Goal: Task Accomplishment & Management: Use online tool/utility

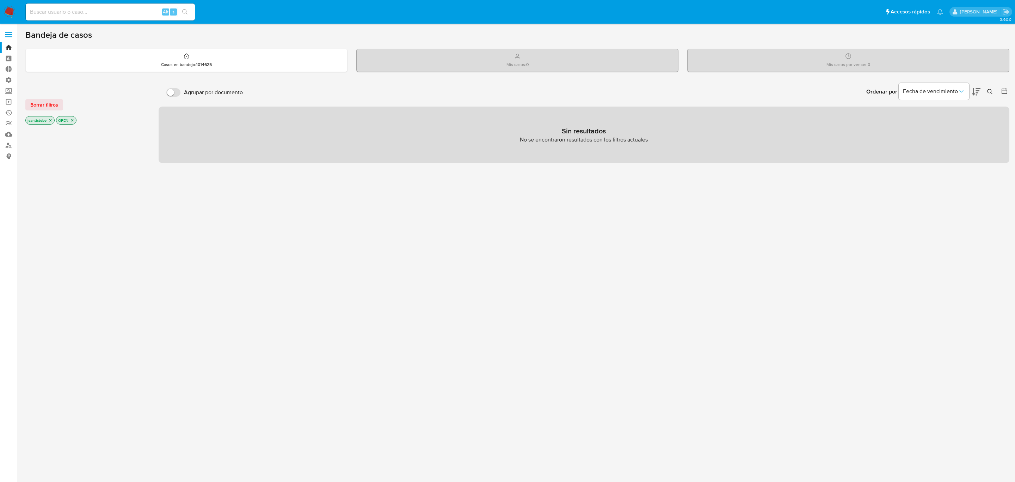
click at [7, 30] on label at bounding box center [9, 34] width 18 height 15
click at [0, 0] on input "checkbox" at bounding box center [0, 0] width 0 height 0
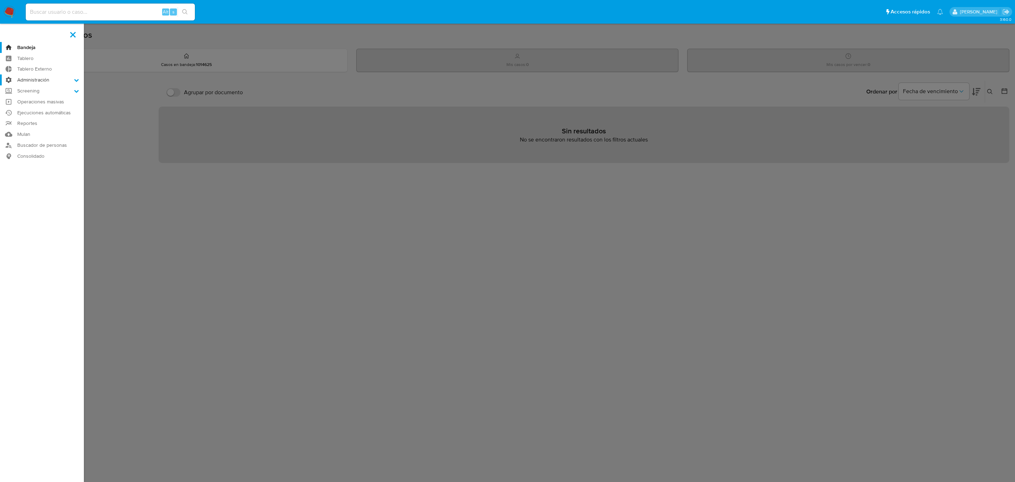
click at [40, 77] on label "Administración" at bounding box center [42, 79] width 84 height 11
click at [0, 0] on input "Administración" at bounding box center [0, 0] width 0 height 0
click at [32, 86] on link "Reglas" at bounding box center [42, 89] width 84 height 9
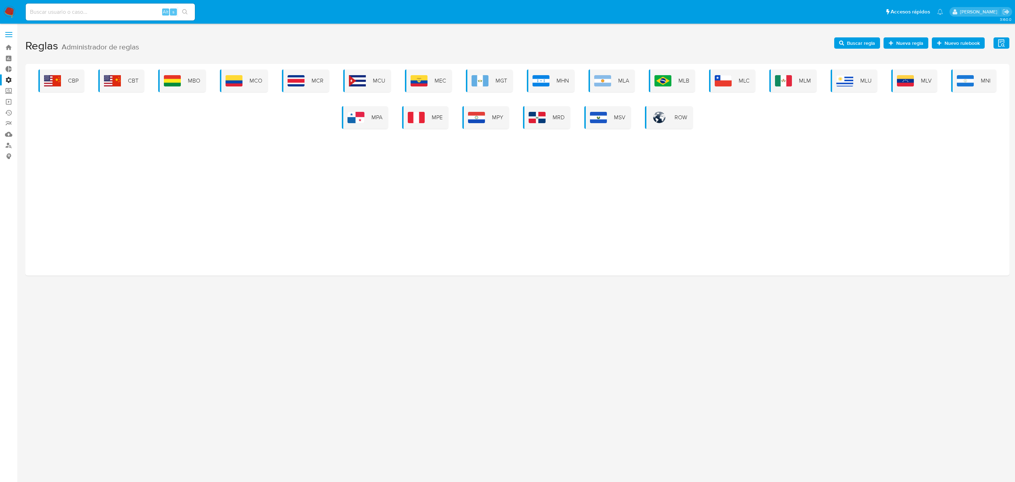
click at [735, 82] on div "MLC" at bounding box center [732, 80] width 46 height 23
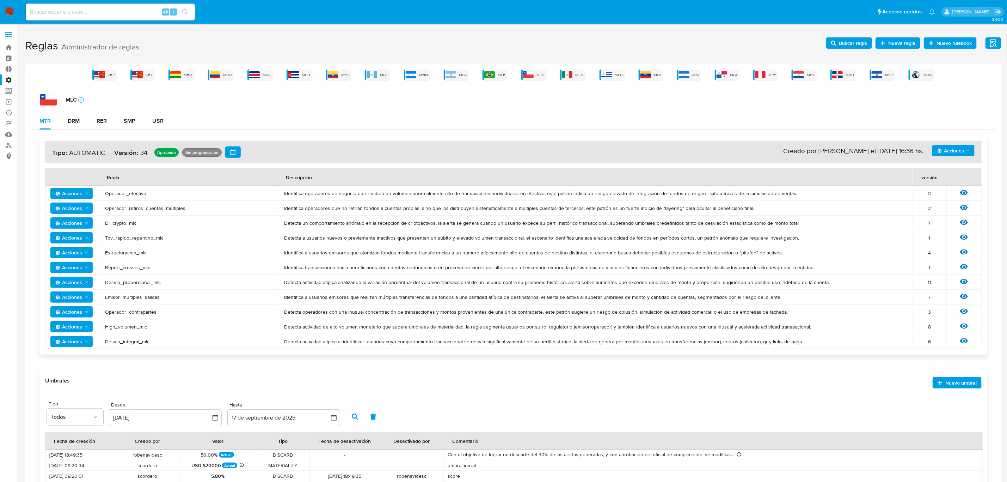
click at [832, 42] on button "Buscar regla" at bounding box center [849, 42] width 46 height 11
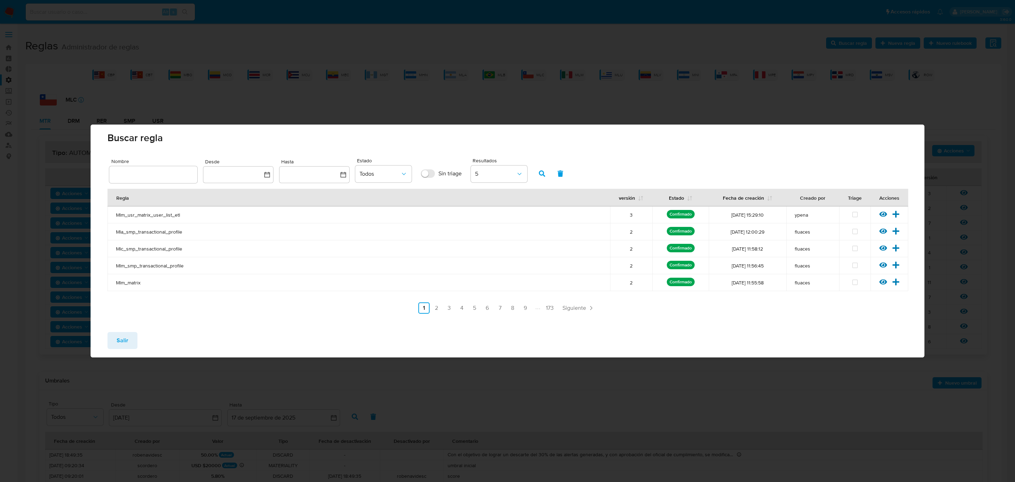
click at [164, 176] on input "text" at bounding box center [153, 174] width 88 height 9
click at [534, 176] on button "button" at bounding box center [542, 173] width 18 height 17
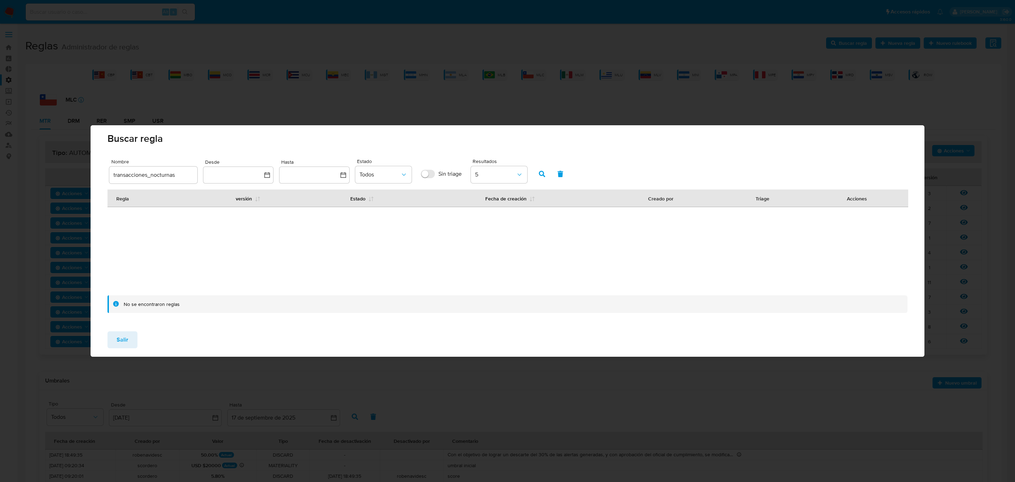
click at [182, 177] on input "transacciones_nocturnas" at bounding box center [153, 174] width 88 height 9
click at [545, 176] on button "button" at bounding box center [542, 173] width 18 height 17
drag, startPoint x: 193, startPoint y: 177, endPoint x: 152, endPoint y: 179, distance: 41.3
click at [152, 179] on input "transacciones_nocturnas_mlc" at bounding box center [153, 174] width 88 height 9
type input "transacciones_madrugada"
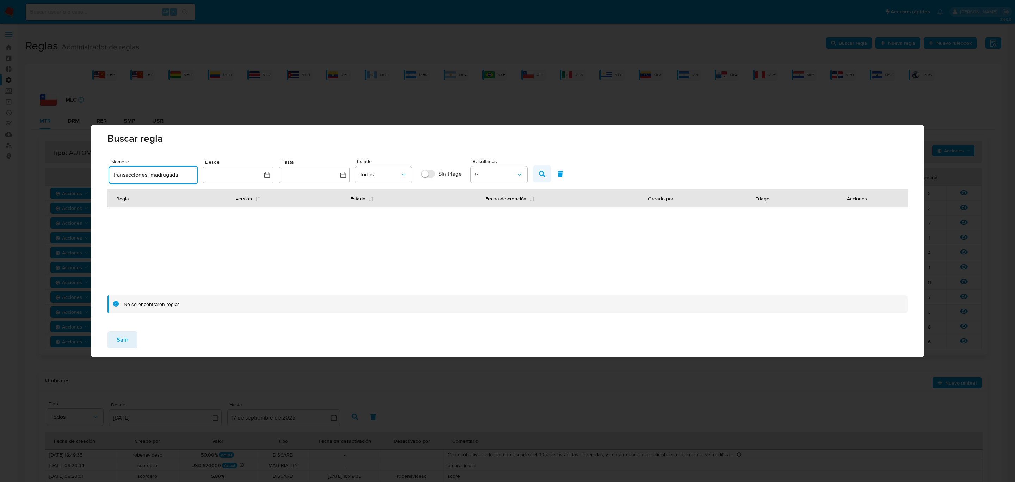
click at [546, 176] on button "button" at bounding box center [542, 173] width 18 height 17
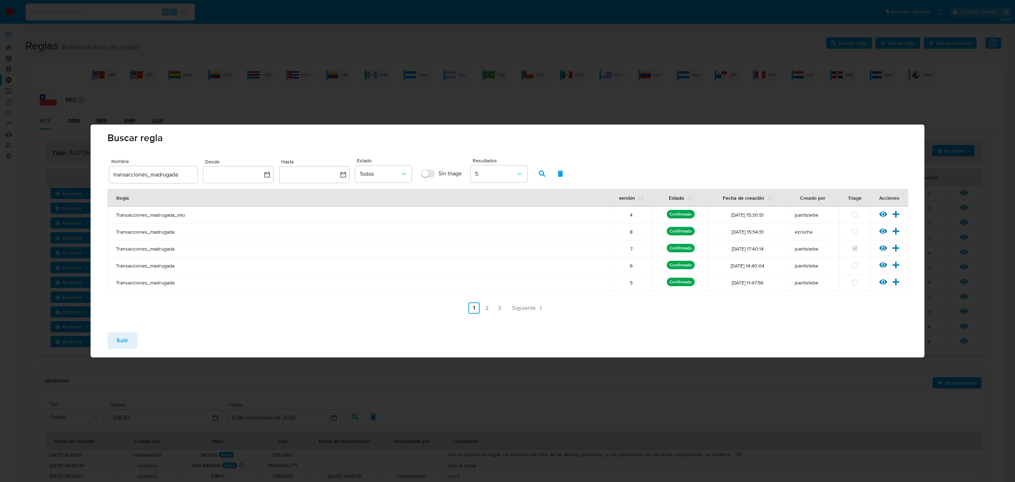
click at [880, 229] on icon at bounding box center [884, 231] width 8 height 8
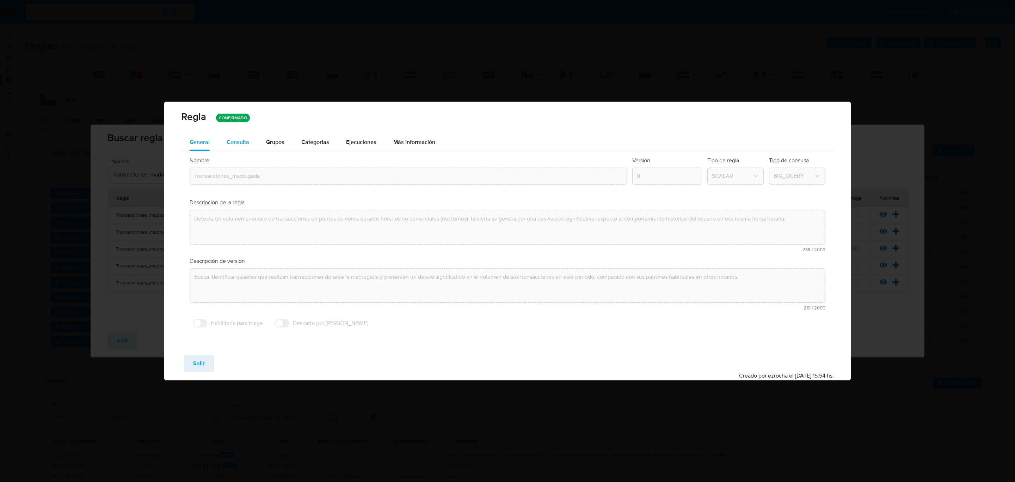
click at [244, 145] on span "Consulta" at bounding box center [238, 142] width 23 height 8
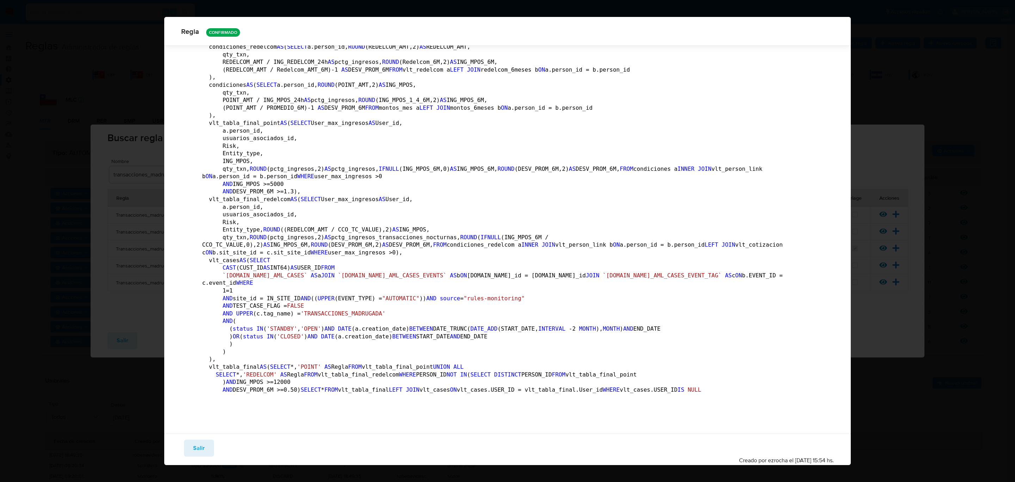
scroll to position [1062, 0]
click at [197, 448] on span "Salir" at bounding box center [199, 448] width 12 height 16
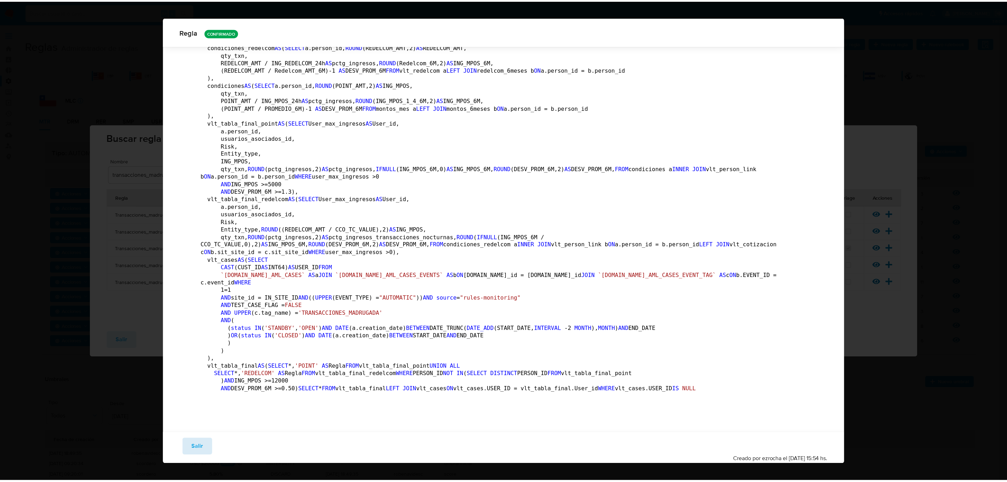
scroll to position [0, 0]
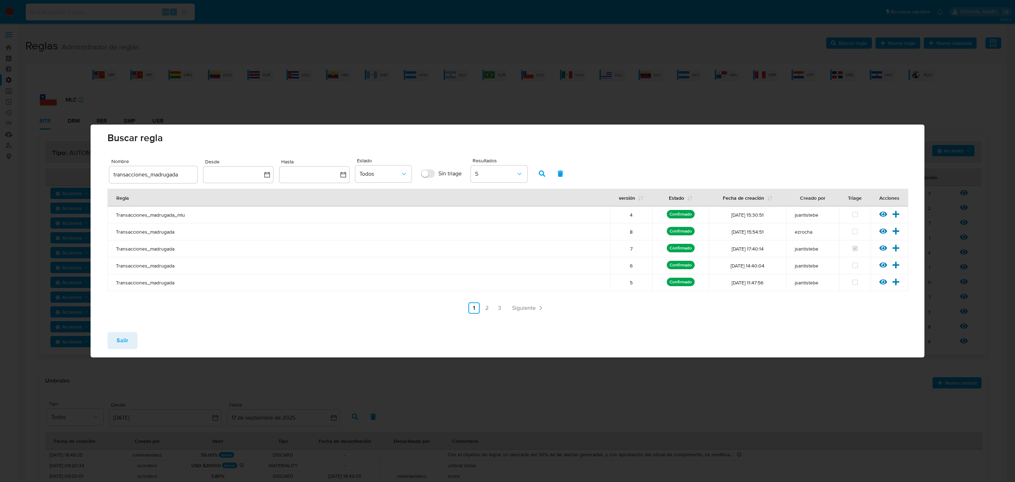
click at [108, 341] on button "Salir" at bounding box center [123, 340] width 30 height 17
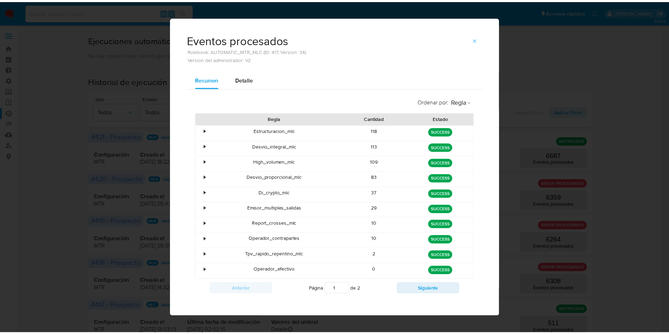
scroll to position [212, 0]
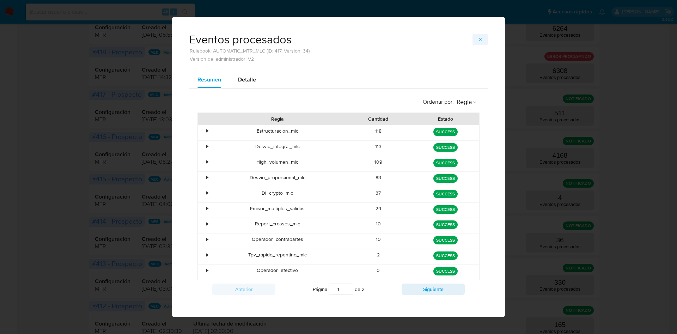
click at [472, 37] on button "button" at bounding box center [480, 39] width 16 height 11
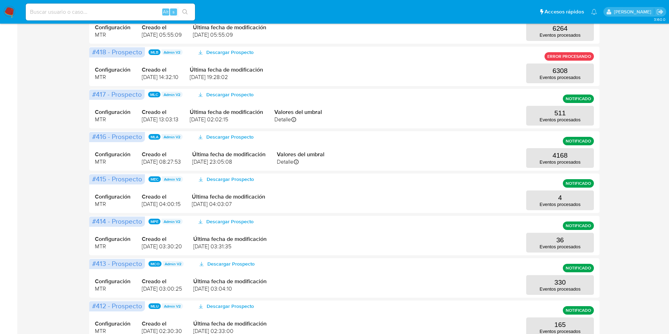
scroll to position [0, 0]
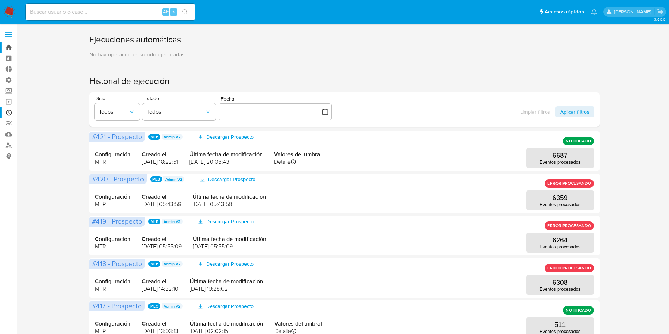
drag, startPoint x: 5, startPoint y: 32, endPoint x: 11, endPoint y: 47, distance: 16.2
click at [5, 32] on label at bounding box center [9, 34] width 18 height 15
click at [0, 0] on input "checkbox" at bounding box center [0, 0] width 0 height 0
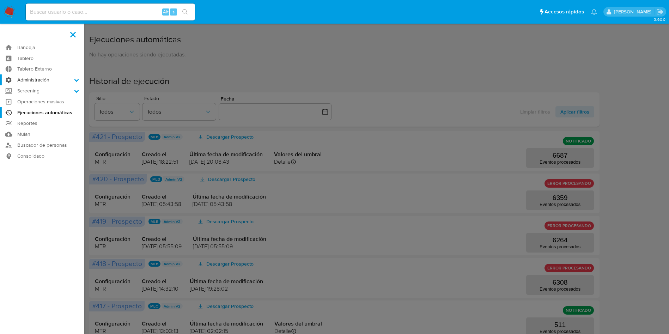
click at [33, 79] on label "Administración" at bounding box center [42, 79] width 84 height 11
click at [0, 0] on input "Administración" at bounding box center [0, 0] width 0 height 0
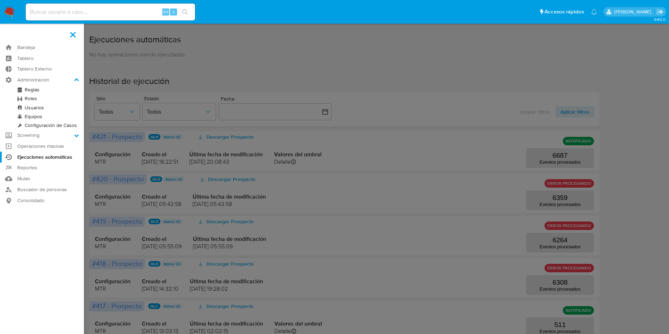
click at [32, 92] on link "Reglas" at bounding box center [42, 89] width 84 height 9
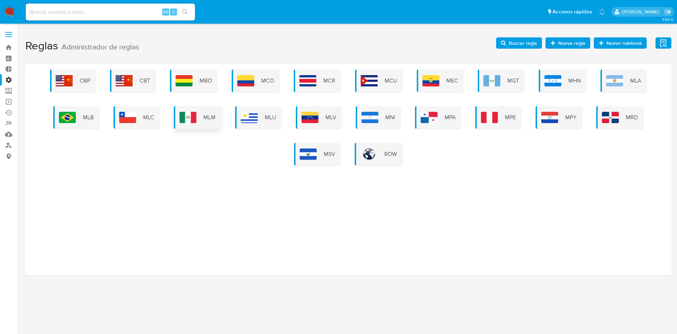
click at [198, 115] on div "MLM" at bounding box center [197, 117] width 47 height 23
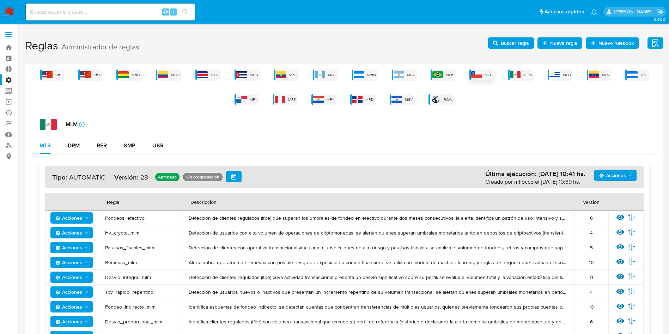
click at [482, 78] on div "MLC" at bounding box center [481, 74] width 25 height 11
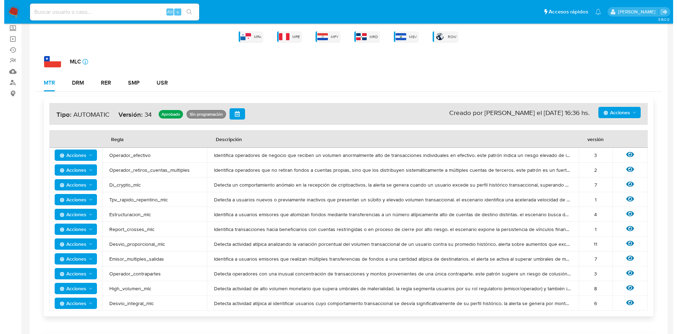
scroll to position [88, 0]
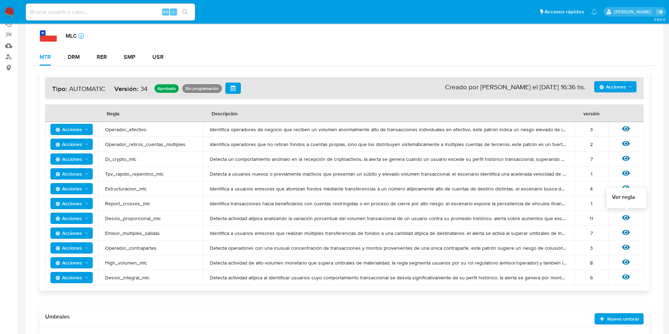
click at [625, 215] on icon at bounding box center [626, 217] width 8 height 5
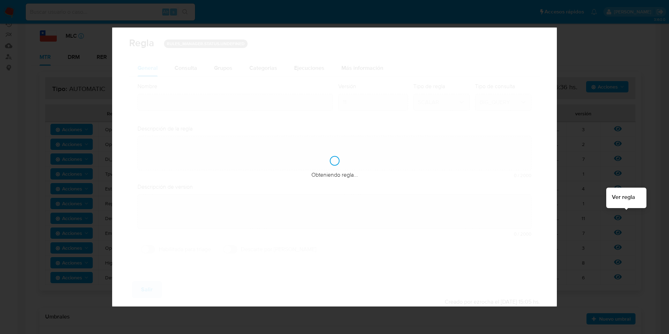
type input "Desvio_proporcional_mlc"
type textarea "Detecta actividad atípica analizando la variación porcentual del volumen transa…"
type textarea "Usuarios que hayan tenido un desvio porcentual elevado de un mes a otro."
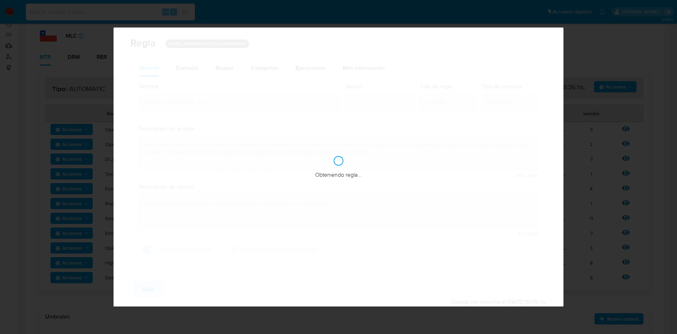
checkbox input "true"
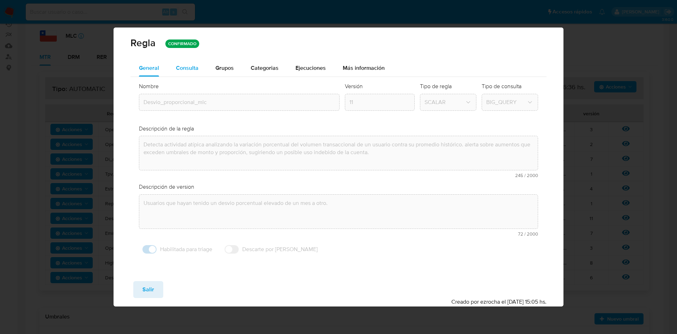
click at [191, 72] on div "Consulta" at bounding box center [187, 68] width 23 height 17
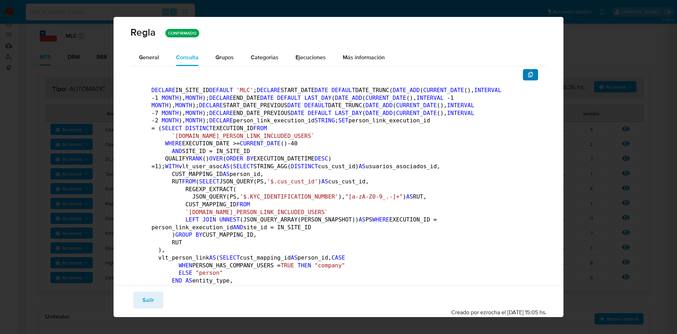
click at [523, 69] on button "button" at bounding box center [531, 74] width 16 height 11
click at [146, 301] on span "Salir" at bounding box center [148, 300] width 12 height 16
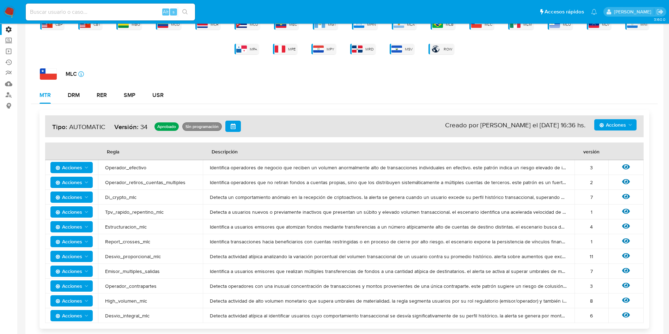
scroll to position [0, 0]
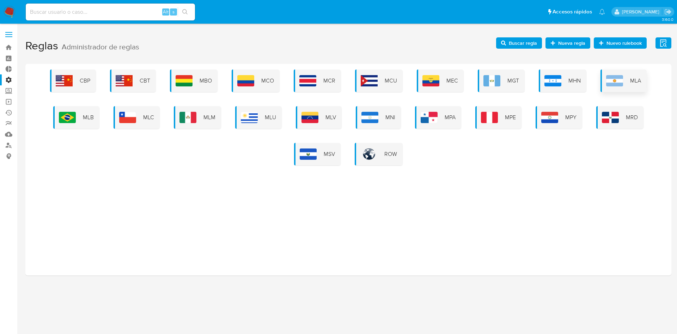
click at [630, 82] on span "MLA" at bounding box center [635, 81] width 11 height 8
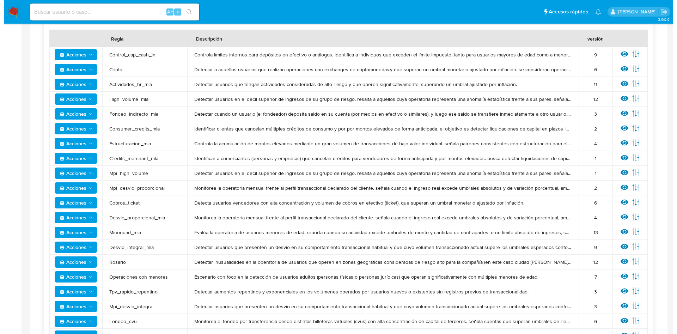
scroll to position [264, 0]
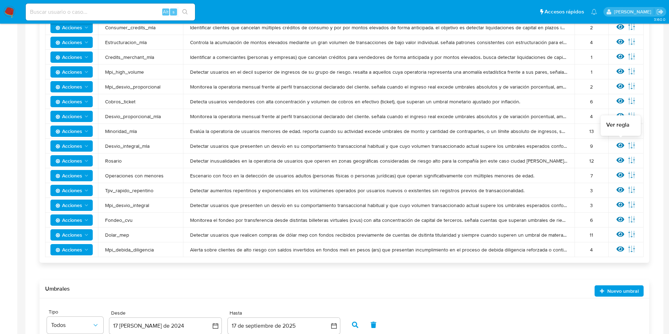
click at [619, 143] on icon at bounding box center [620, 145] width 8 height 5
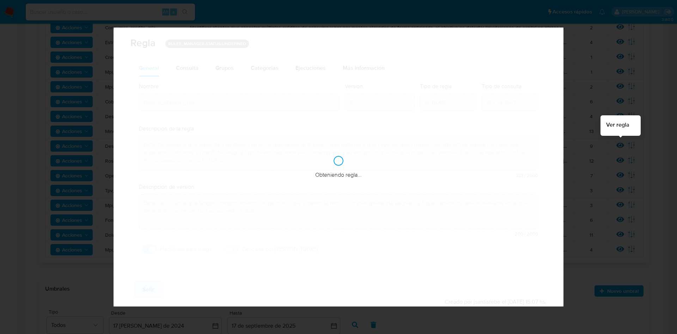
checkbox input "true"
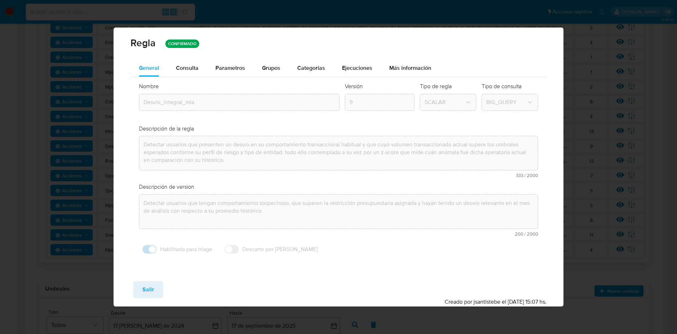
click at [177, 67] on span "Consulta" at bounding box center [187, 68] width 23 height 8
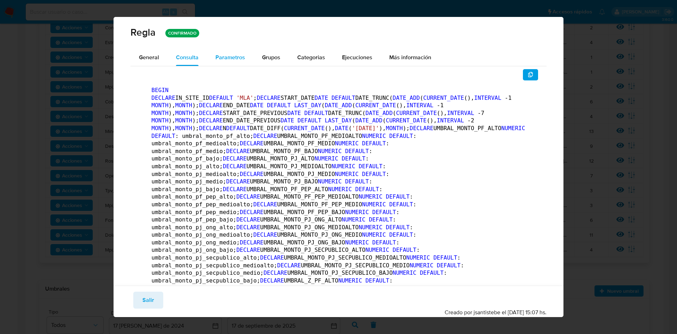
click at [240, 63] on div "Parametros" at bounding box center [230, 57] width 30 height 17
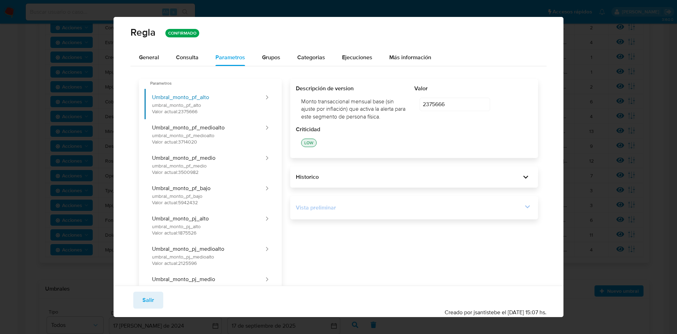
click at [522, 207] on icon at bounding box center [527, 207] width 10 height 10
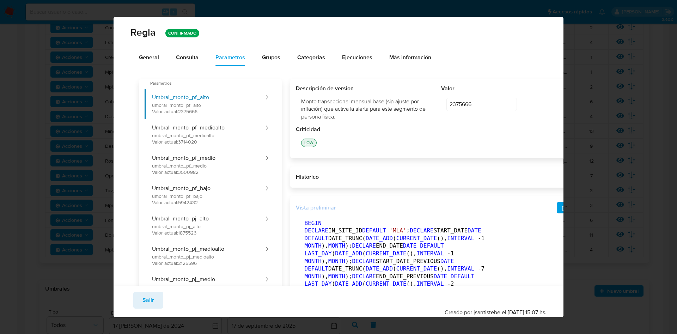
click at [576, 204] on icon at bounding box center [581, 207] width 10 height 10
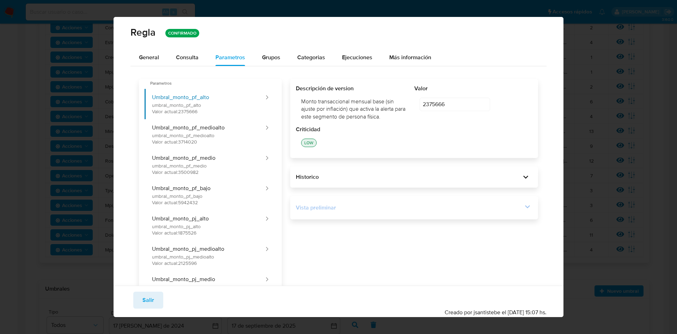
click at [506, 202] on div "Vista preliminar" at bounding box center [414, 208] width 237 height 12
click at [522, 206] on icon at bounding box center [527, 207] width 10 height 10
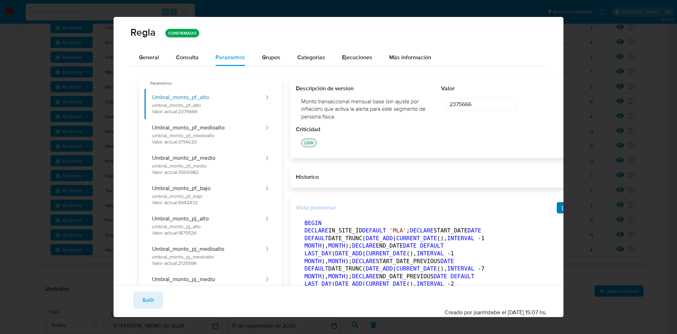
click at [557, 207] on button "button" at bounding box center [565, 207] width 16 height 11
